Goal: Task Accomplishment & Management: Manage account settings

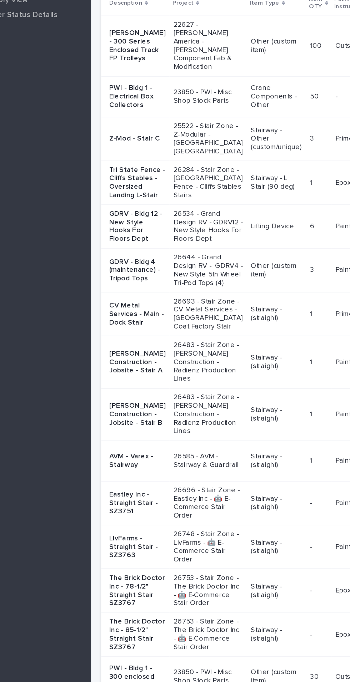
scroll to position [0, 2]
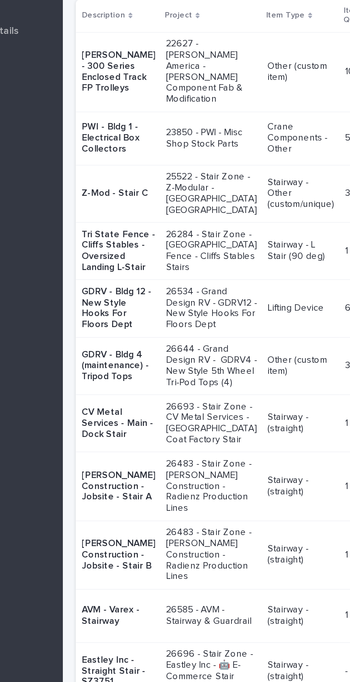
click at [149, 254] on p "Tri State Fence - Cliffs Stables - Oversized Landing L-Stair" at bounding box center [148, 242] width 40 height 24
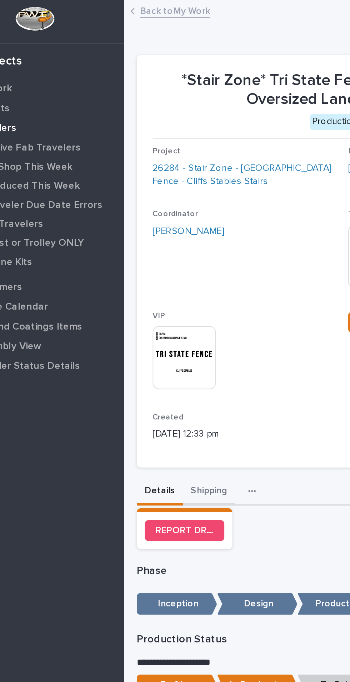
click at [162, 267] on button "Shipping" at bounding box center [164, 266] width 28 height 15
